Goal: Navigation & Orientation: Find specific page/section

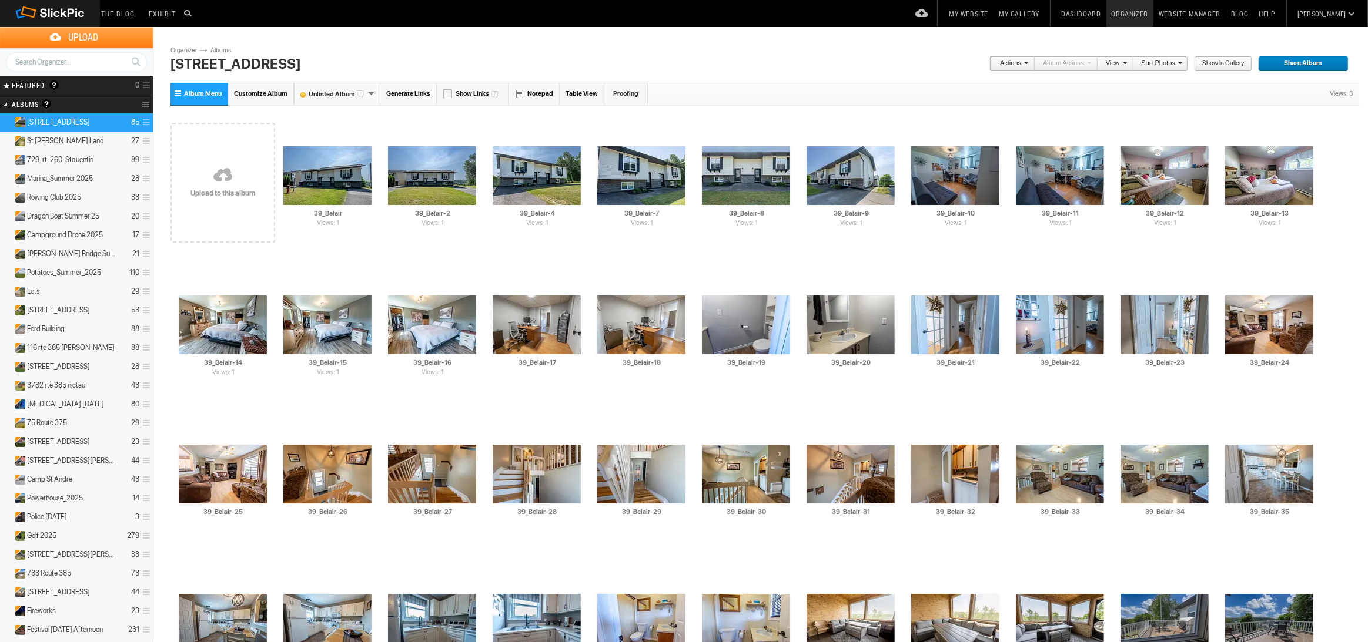
click at [23, 101] on h2 "Albums Albums are your presentation gallery and where your photos and videos ar…" at bounding box center [61, 104] width 99 height 18
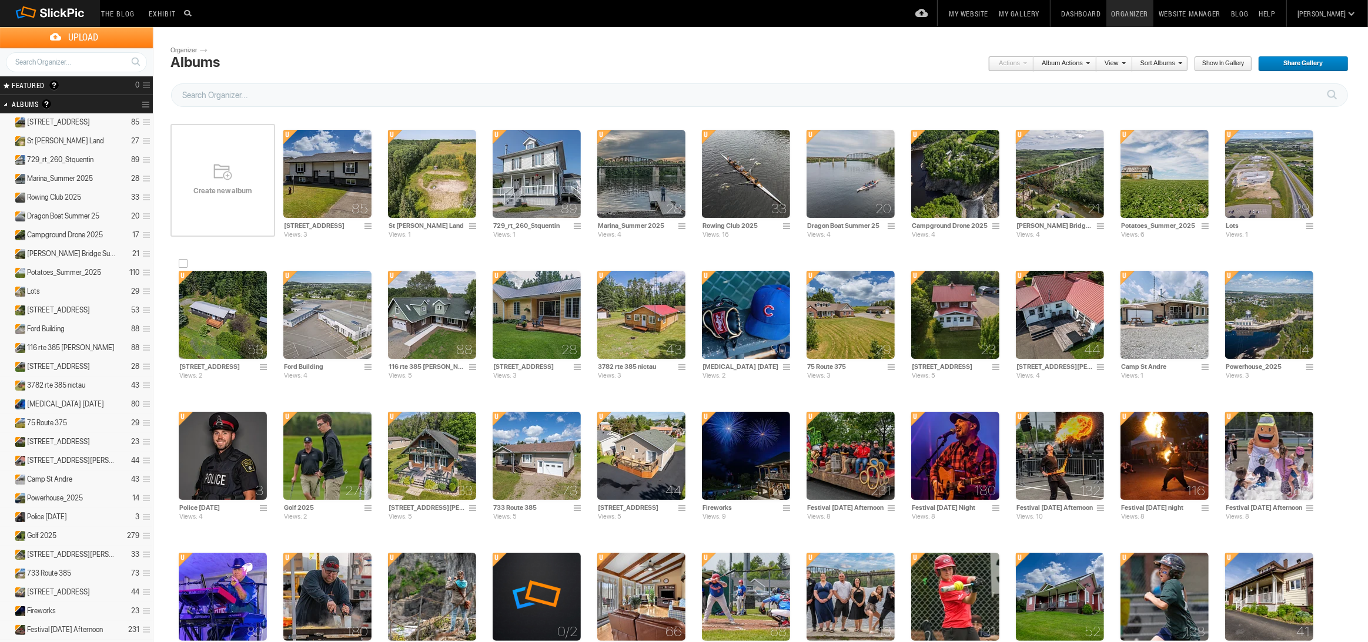
click at [230, 307] on img at bounding box center [223, 315] width 88 height 88
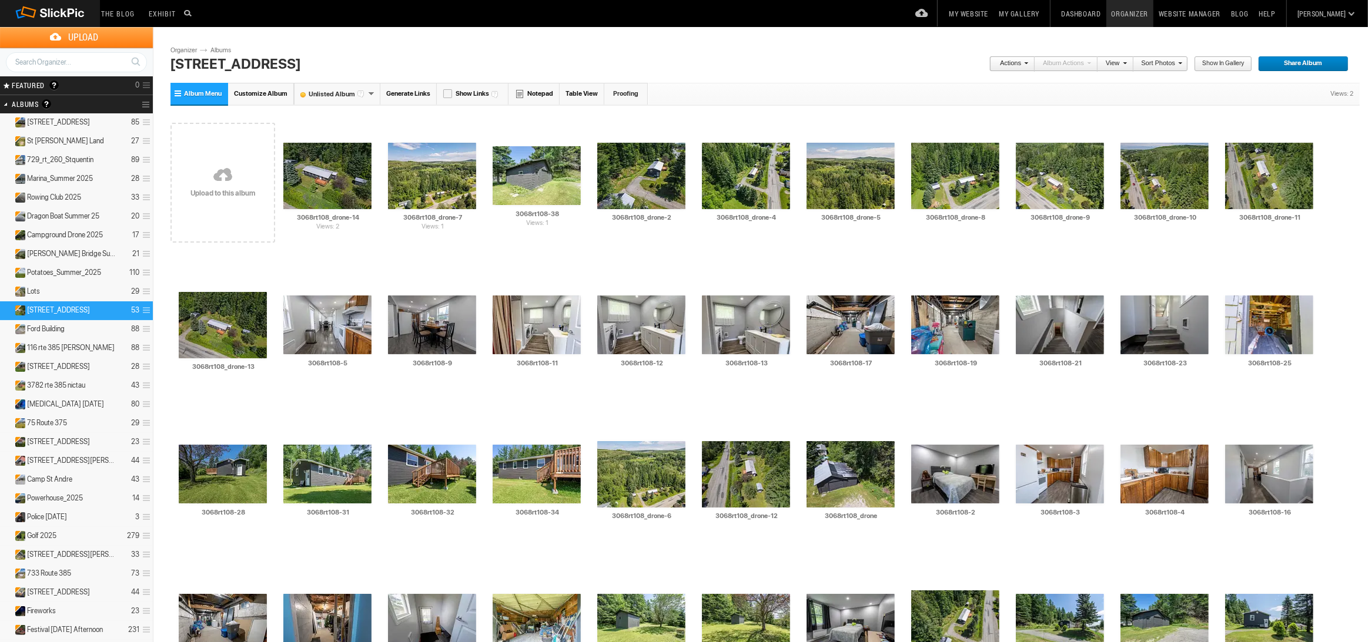
click at [1120, 65] on span at bounding box center [1123, 62] width 7 height 7
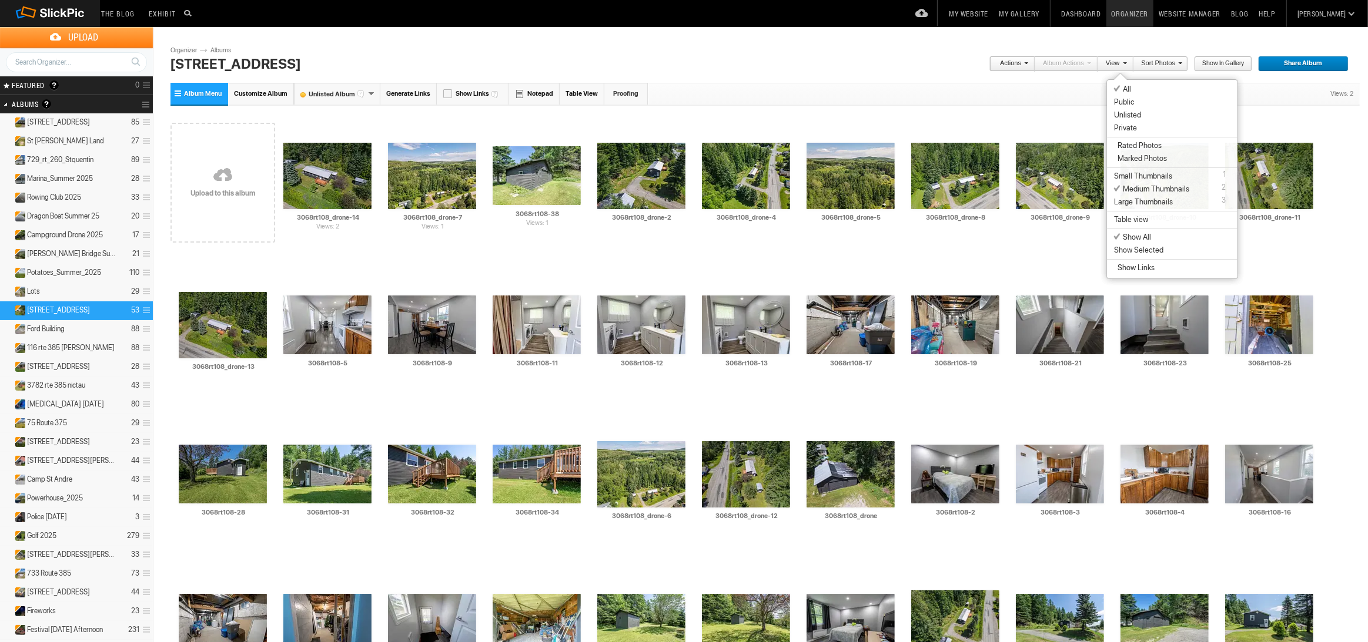
click at [1026, 61] on span at bounding box center [1024, 62] width 7 height 7
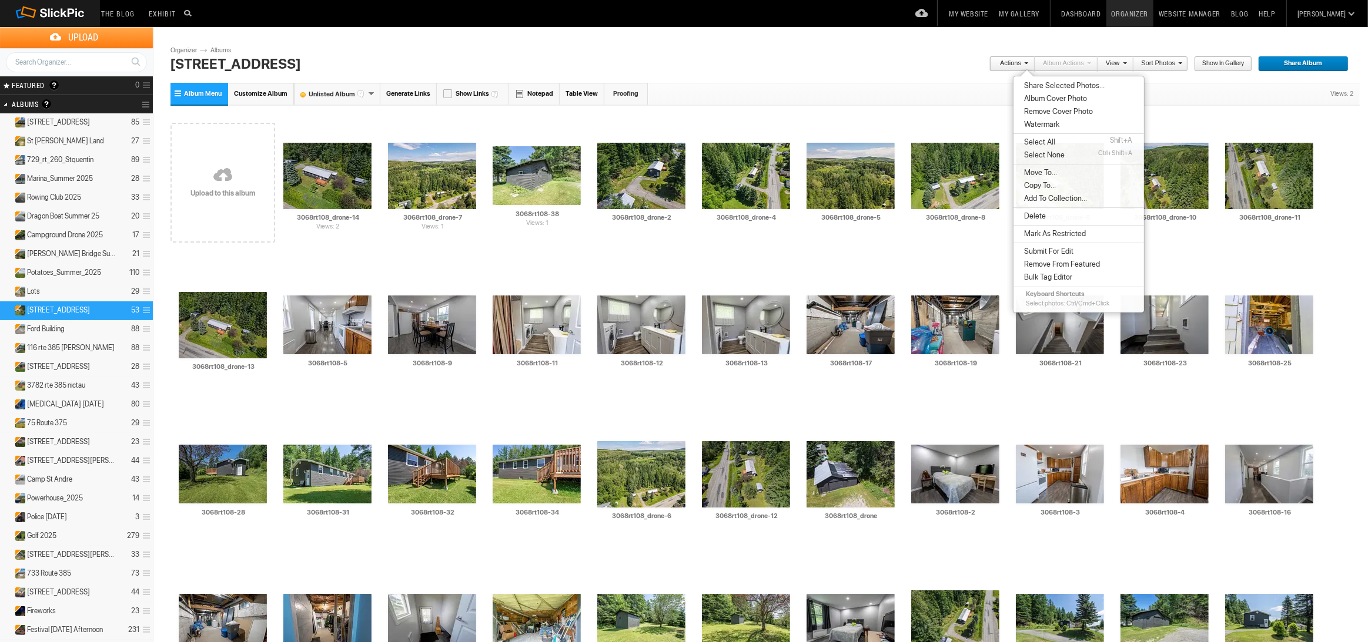
click at [965, 78] on section "Actions Album Actions Actions View Sort Albums Sort Photos Show in Gallery Shar…" at bounding box center [763, 66] width 1187 height 37
